Goal: Task Accomplishment & Management: Manage account settings

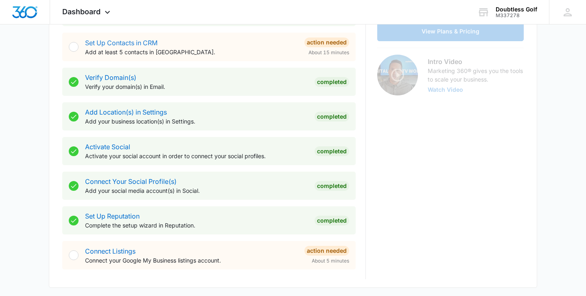
scroll to position [238, 0]
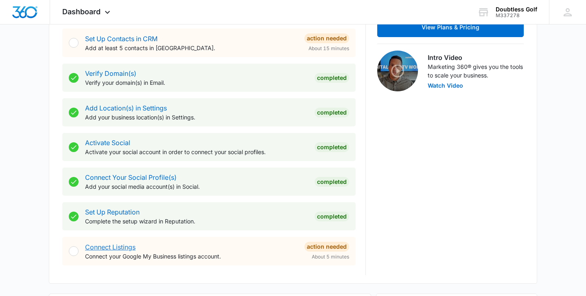
click at [123, 247] on link "Connect Listings" at bounding box center [110, 247] width 51 height 8
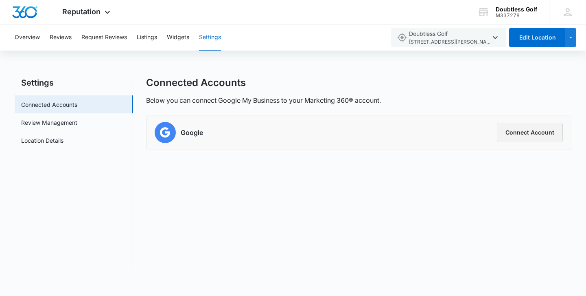
click at [526, 132] on button "Connect Account" at bounding box center [530, 133] width 66 height 20
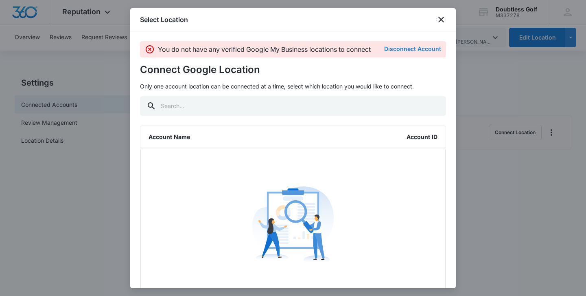
click at [402, 49] on button "Disconnect Account" at bounding box center [412, 49] width 57 height 6
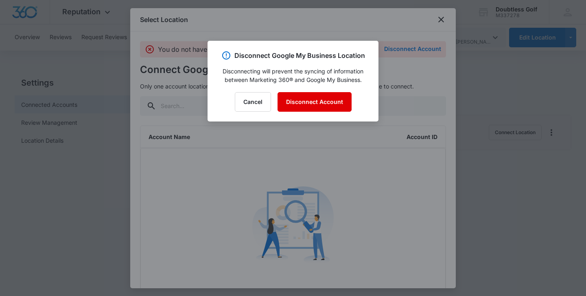
click at [321, 106] on button "Disconnect Account" at bounding box center [315, 102] width 74 height 20
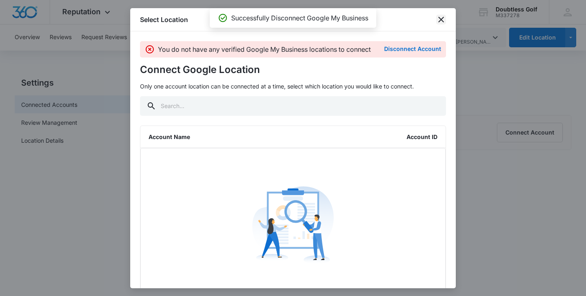
click at [443, 16] on icon "close" at bounding box center [442, 20] width 10 height 10
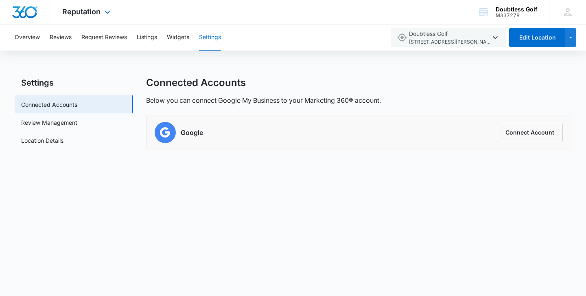
click at [29, 11] on img "Dashboard" at bounding box center [25, 12] width 26 height 12
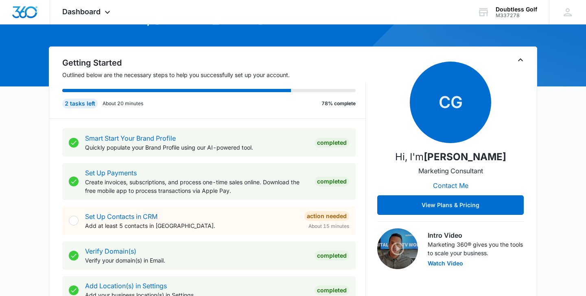
scroll to position [61, 0]
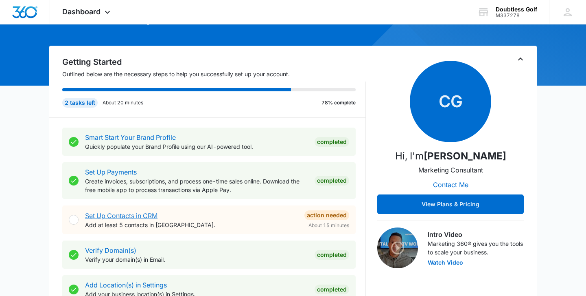
click at [139, 214] on link "Set Up Contacts in CRM" at bounding box center [121, 215] width 72 height 8
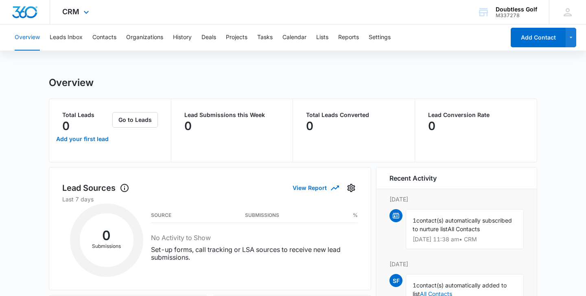
click at [29, 4] on div at bounding box center [25, 12] width 50 height 24
click at [29, 11] on img "Dashboard" at bounding box center [25, 12] width 26 height 12
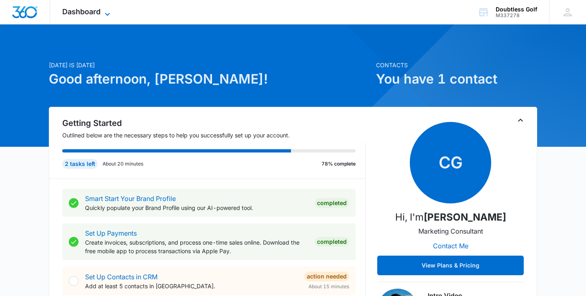
click at [100, 10] on span "Dashboard" at bounding box center [81, 11] width 38 height 9
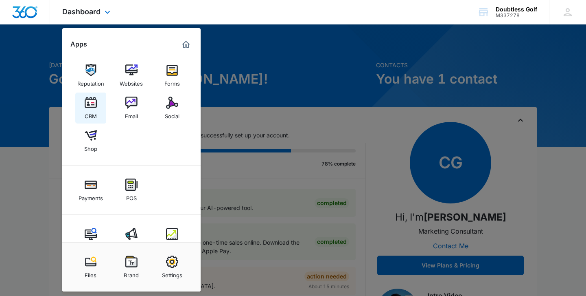
click at [90, 113] on div "CRM" at bounding box center [91, 114] width 12 height 11
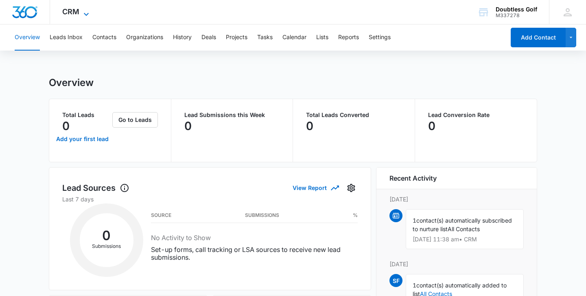
click at [68, 14] on span "CRM" at bounding box center [70, 11] width 17 height 9
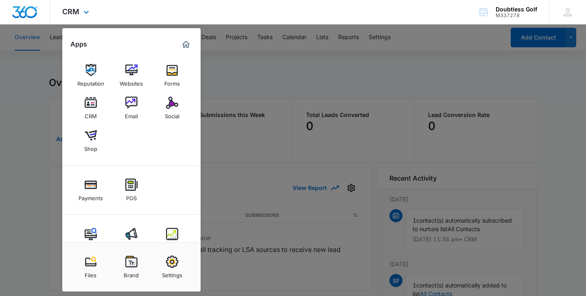
scroll to position [22, 0]
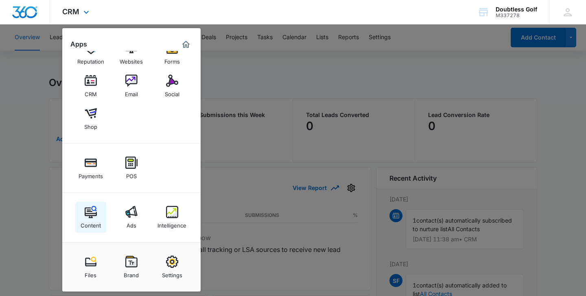
click at [99, 211] on link "Content" at bounding box center [90, 217] width 31 height 31
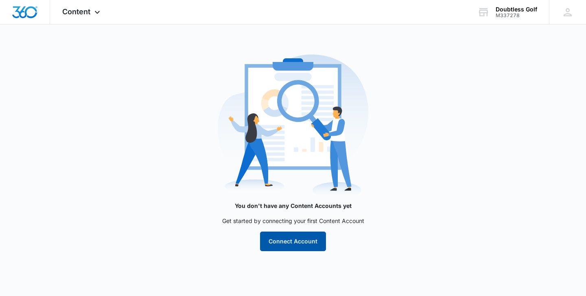
click at [295, 247] on button "Connect Account" at bounding box center [293, 241] width 66 height 20
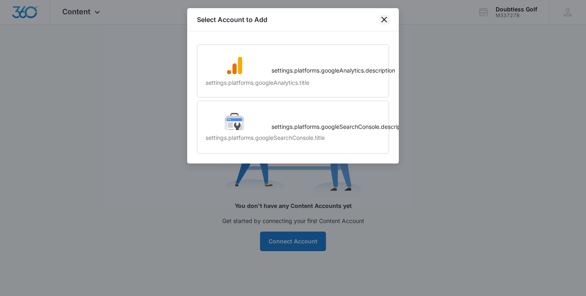
click at [380, 15] on icon "close" at bounding box center [385, 20] width 10 height 10
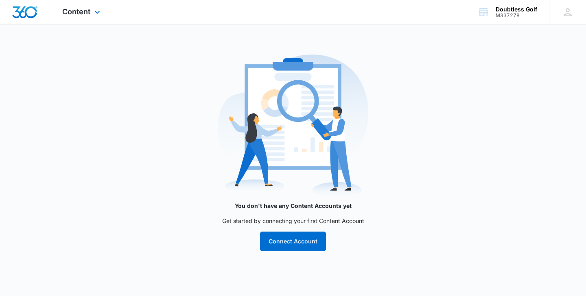
click at [71, 18] on div "Content Apps Reputation Websites Forms CRM Email Social Shop Payments POS Conte…" at bounding box center [82, 12] width 64 height 24
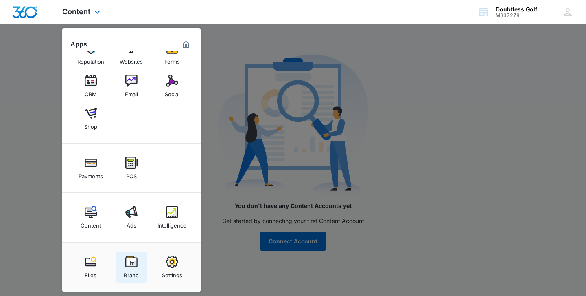
click at [133, 261] on img at bounding box center [131, 261] width 12 height 12
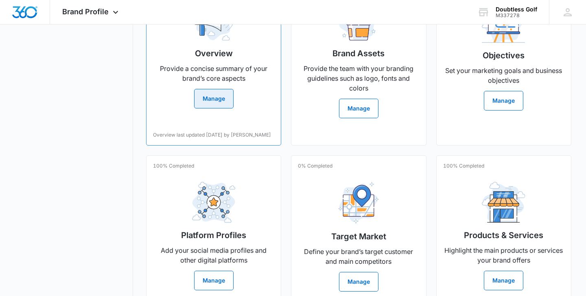
scroll to position [237, 0]
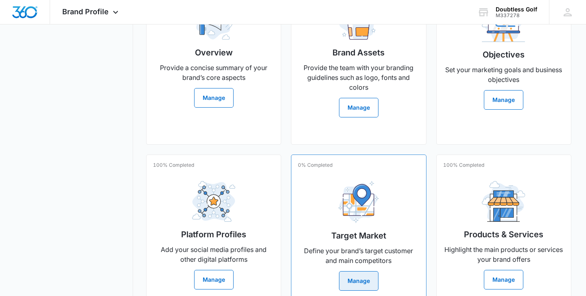
click at [320, 204] on div "Target Market Define your brand’s target customer and main competitors Manage" at bounding box center [358, 232] width 121 height 116
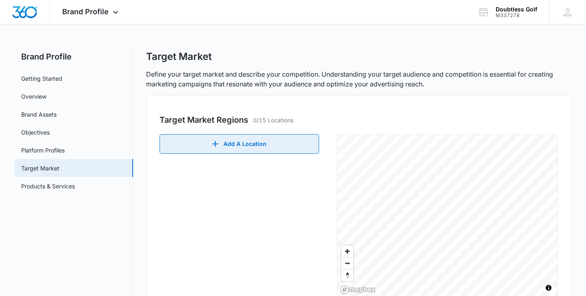
click at [292, 150] on button "Add A Location" at bounding box center [240, 144] width 160 height 20
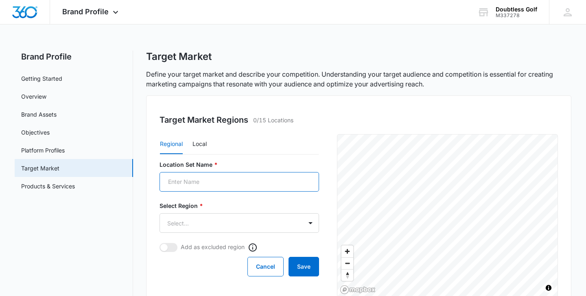
click at [267, 184] on input "Location Set Name *" at bounding box center [240, 182] width 160 height 20
type input "Business Location"
click at [195, 219] on body "Brand Profile Apps Reputation Websites Forms CRM Email Social Shop Payments POS…" at bounding box center [293, 250] width 586 height 500
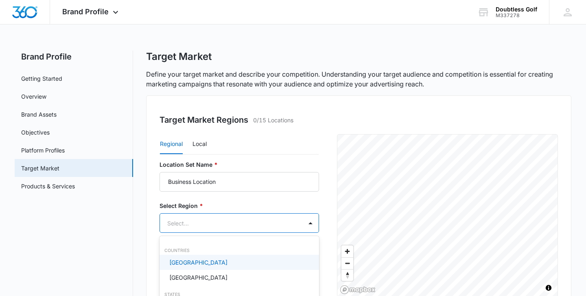
click at [192, 261] on p "[GEOGRAPHIC_DATA]" at bounding box center [198, 262] width 58 height 9
click at [145, 242] on div at bounding box center [293, 148] width 586 height 296
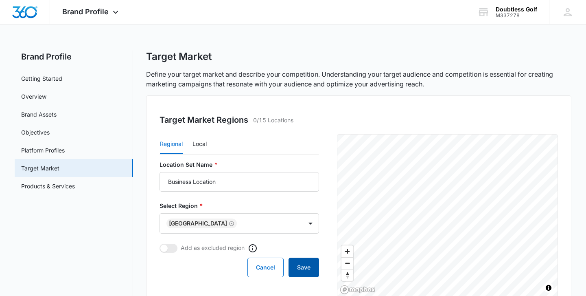
click at [301, 268] on button "Save" at bounding box center [304, 267] width 31 height 20
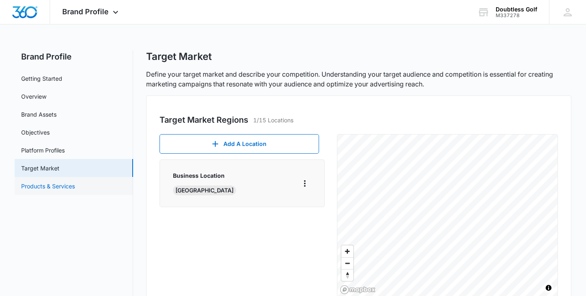
click at [51, 188] on link "Products & Services" at bounding box center [48, 186] width 54 height 9
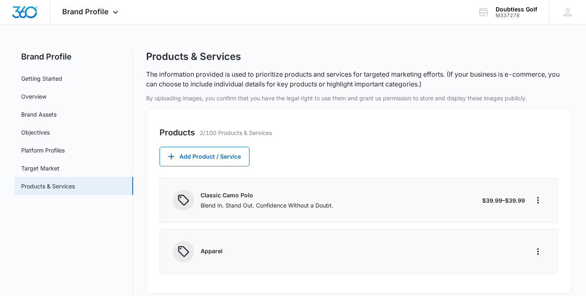
scroll to position [29, 0]
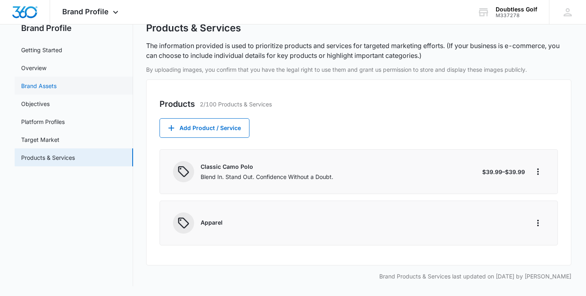
click at [44, 88] on link "Brand Assets" at bounding box center [38, 85] width 35 height 9
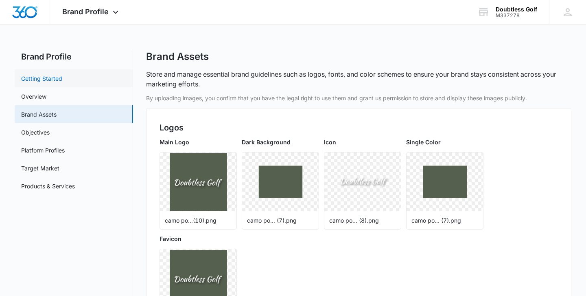
click at [51, 76] on link "Getting Started" at bounding box center [41, 78] width 41 height 9
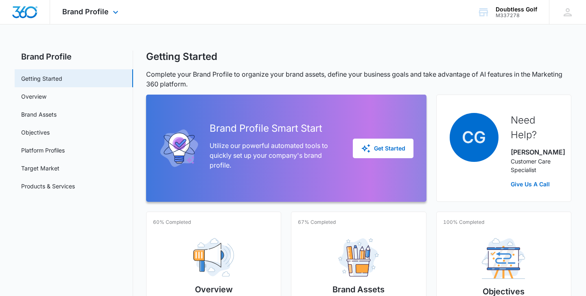
click at [30, 12] on img "Dashboard" at bounding box center [25, 12] width 26 height 12
